Goal: Feedback & Contribution: Leave review/rating

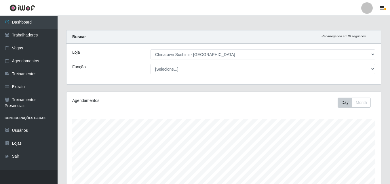
select select "357"
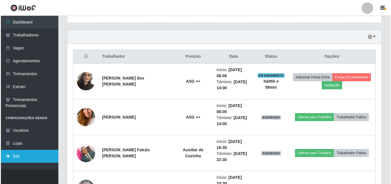
scroll to position [119, 315]
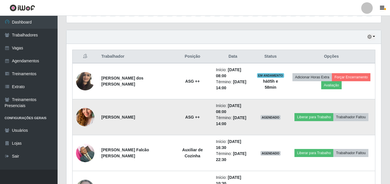
click at [84, 119] on img at bounding box center [85, 117] width 18 height 33
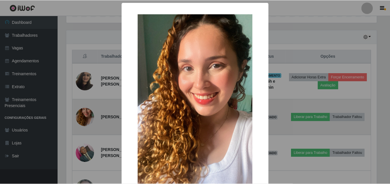
scroll to position [119, 312]
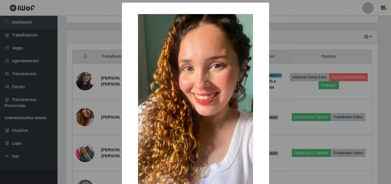
click at [85, 119] on div "× OK Cancel" at bounding box center [195, 92] width 391 height 184
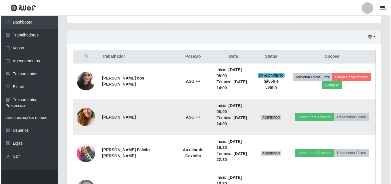
scroll to position [275, 0]
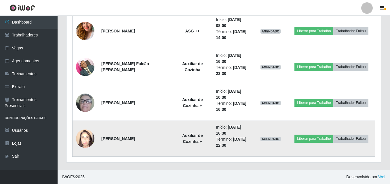
click at [86, 144] on img at bounding box center [85, 139] width 18 height 24
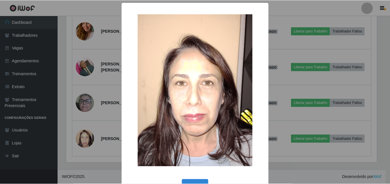
scroll to position [119, 312]
click at [86, 144] on div "× OK Cancel" at bounding box center [195, 92] width 391 height 184
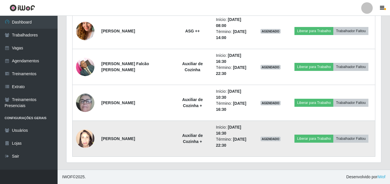
scroll to position [218, 0]
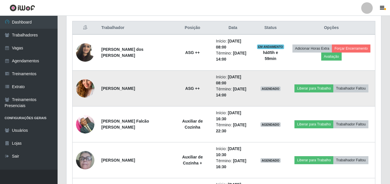
click at [84, 88] on img at bounding box center [85, 88] width 18 height 33
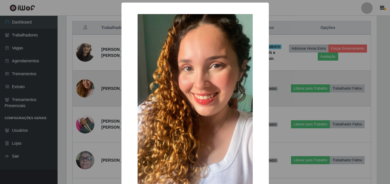
scroll to position [119, 312]
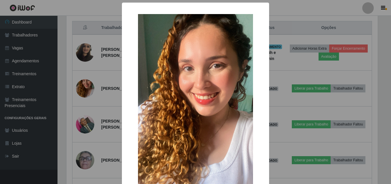
click at [84, 88] on div "× OK Cancel" at bounding box center [195, 92] width 391 height 184
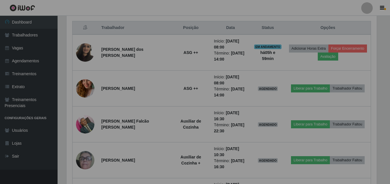
scroll to position [119, 315]
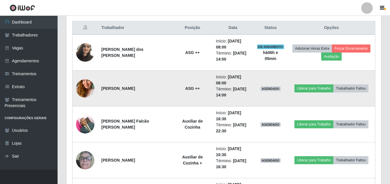
click at [87, 88] on img at bounding box center [85, 88] width 18 height 33
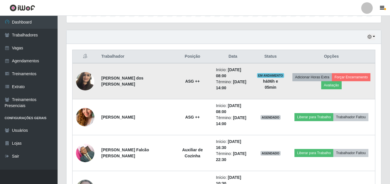
scroll to position [160, 0]
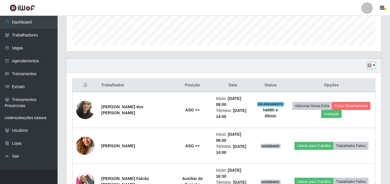
click at [374, 66] on button "button" at bounding box center [371, 65] width 8 height 7
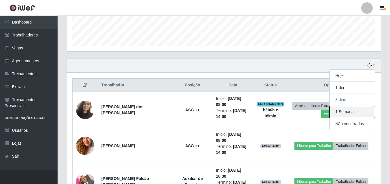
click at [344, 113] on button "1 Semana" at bounding box center [352, 112] width 45 height 12
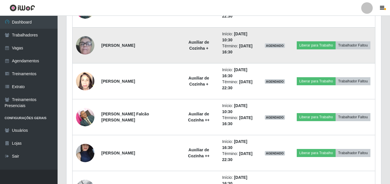
scroll to position [361, 0]
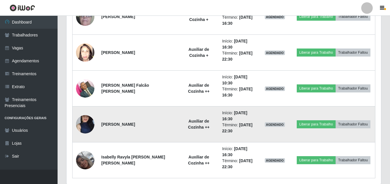
click at [84, 125] on img at bounding box center [85, 124] width 18 height 41
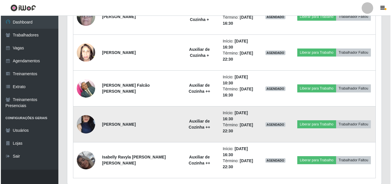
scroll to position [383, 0]
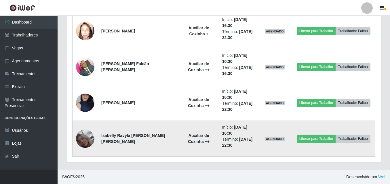
click at [87, 142] on img at bounding box center [85, 139] width 18 height 33
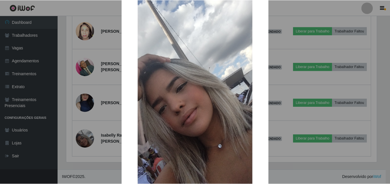
scroll to position [71, 0]
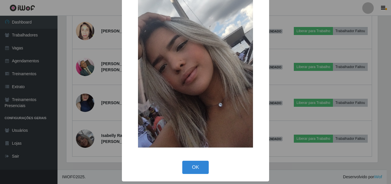
click at [188, 83] on img at bounding box center [195, 46] width 115 height 205
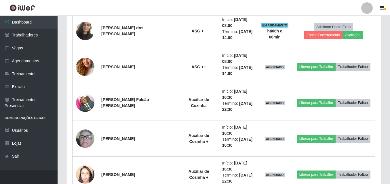
scroll to position [210, 0]
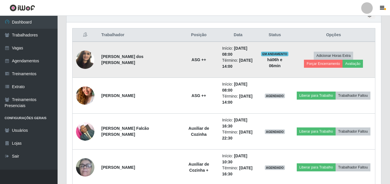
click at [89, 57] on img at bounding box center [85, 59] width 18 height 24
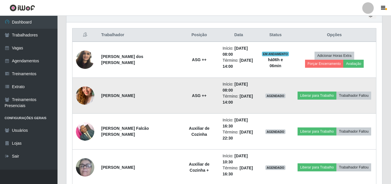
scroll to position [119, 315]
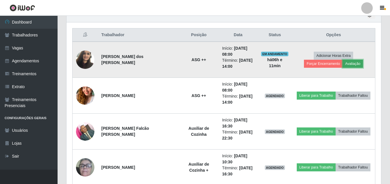
click at [342, 64] on button "Avaliação" at bounding box center [352, 64] width 20 height 8
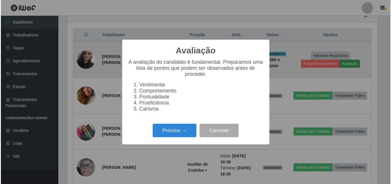
scroll to position [119, 312]
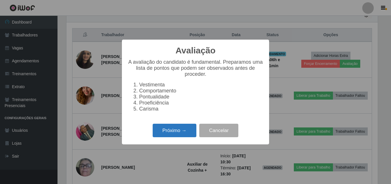
click at [176, 135] on button "Próximo →" at bounding box center [175, 131] width 44 height 14
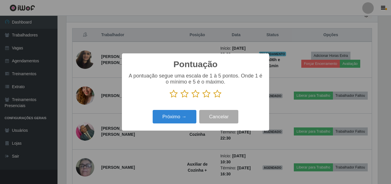
click at [172, 95] on icon at bounding box center [174, 94] width 8 height 9
click at [170, 98] on input "radio" at bounding box center [170, 98] width 0 height 0
click at [182, 96] on icon at bounding box center [185, 94] width 8 height 9
click at [181, 98] on input "radio" at bounding box center [181, 98] width 0 height 0
click at [197, 96] on icon at bounding box center [196, 94] width 8 height 9
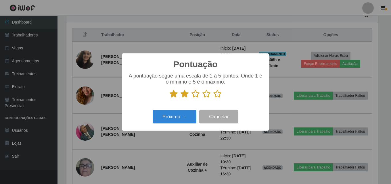
click at [192, 98] on input "radio" at bounding box center [192, 98] width 0 height 0
click at [207, 96] on icon at bounding box center [207, 94] width 8 height 9
click at [203, 98] on input "radio" at bounding box center [203, 98] width 0 height 0
click at [216, 94] on icon at bounding box center [218, 94] width 8 height 9
click at [214, 98] on input "radio" at bounding box center [214, 98] width 0 height 0
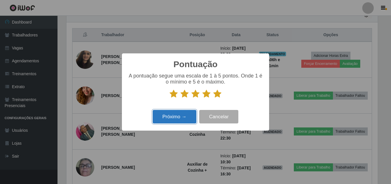
click at [174, 117] on button "Próximo →" at bounding box center [175, 117] width 44 height 14
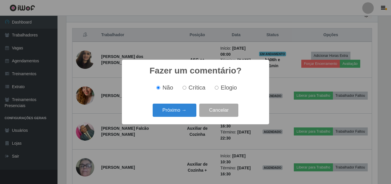
click at [215, 89] on input "Elogio" at bounding box center [217, 88] width 4 height 4
radio input "true"
click at [179, 113] on button "Próximo →" at bounding box center [175, 111] width 44 height 14
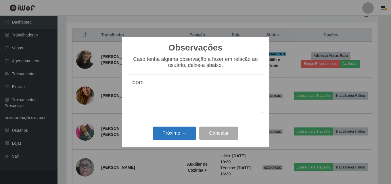
type textarea "bom"
click at [171, 134] on button "Próximo →" at bounding box center [175, 134] width 44 height 14
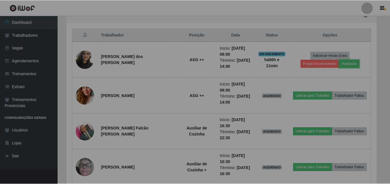
scroll to position [119, 315]
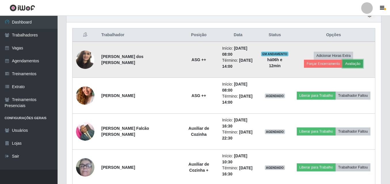
click at [342, 62] on button "Avaliação" at bounding box center [352, 64] width 20 height 8
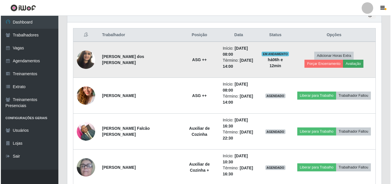
scroll to position [119, 312]
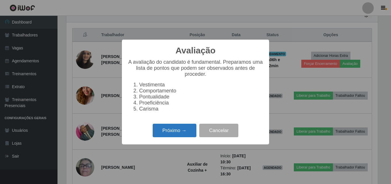
click at [181, 134] on button "Próximo →" at bounding box center [175, 131] width 44 height 14
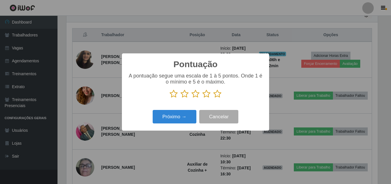
scroll to position [287687, 287495]
click at [186, 117] on button "Próximo →" at bounding box center [175, 117] width 44 height 14
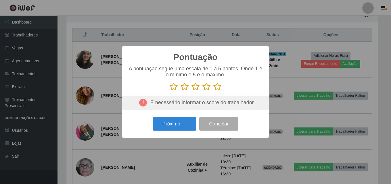
click at [174, 87] on icon at bounding box center [174, 87] width 8 height 9
click at [170, 91] on input "radio" at bounding box center [170, 91] width 0 height 0
click at [184, 88] on icon at bounding box center [185, 87] width 8 height 9
click at [181, 91] on input "radio" at bounding box center [181, 91] width 0 height 0
click at [194, 88] on icon at bounding box center [196, 87] width 8 height 9
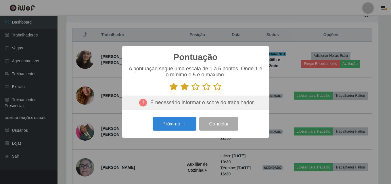
click at [192, 91] on input "radio" at bounding box center [192, 91] width 0 height 0
click at [208, 88] on icon at bounding box center [207, 87] width 8 height 9
click at [203, 91] on input "radio" at bounding box center [203, 91] width 0 height 0
click at [216, 86] on icon at bounding box center [218, 87] width 8 height 9
click at [214, 91] on input "radio" at bounding box center [214, 91] width 0 height 0
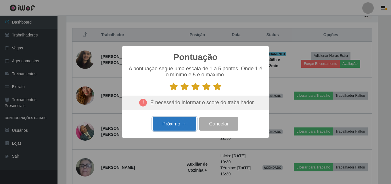
click at [177, 123] on button "Próximo →" at bounding box center [175, 124] width 44 height 14
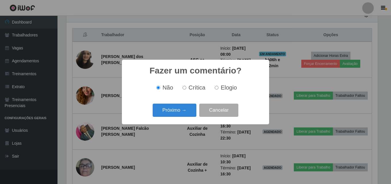
click at [215, 87] on input "Elogio" at bounding box center [217, 88] width 4 height 4
radio input "true"
click at [174, 111] on button "Próximo →" at bounding box center [175, 111] width 44 height 14
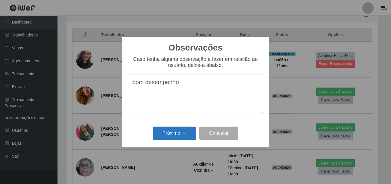
type textarea "bom desempenho"
click at [177, 133] on button "Próximo →" at bounding box center [175, 134] width 44 height 14
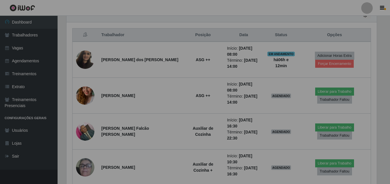
scroll to position [119, 315]
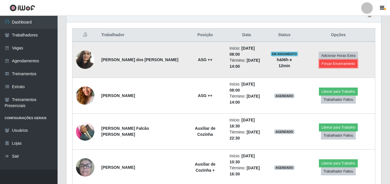
click at [338, 62] on button "Forçar Encerramento" at bounding box center [338, 64] width 39 height 8
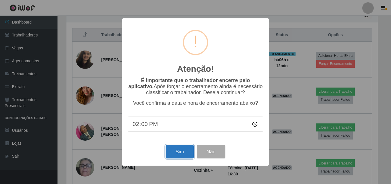
click at [178, 154] on button "Sim" at bounding box center [180, 152] width 28 height 14
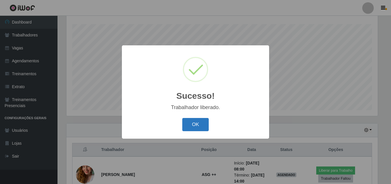
click at [195, 127] on button "OK" at bounding box center [195, 125] width 27 height 14
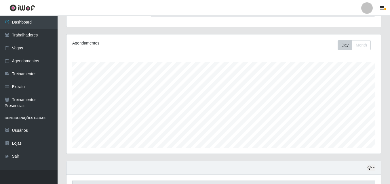
scroll to position [0, 0]
